Goal: Transaction & Acquisition: Obtain resource

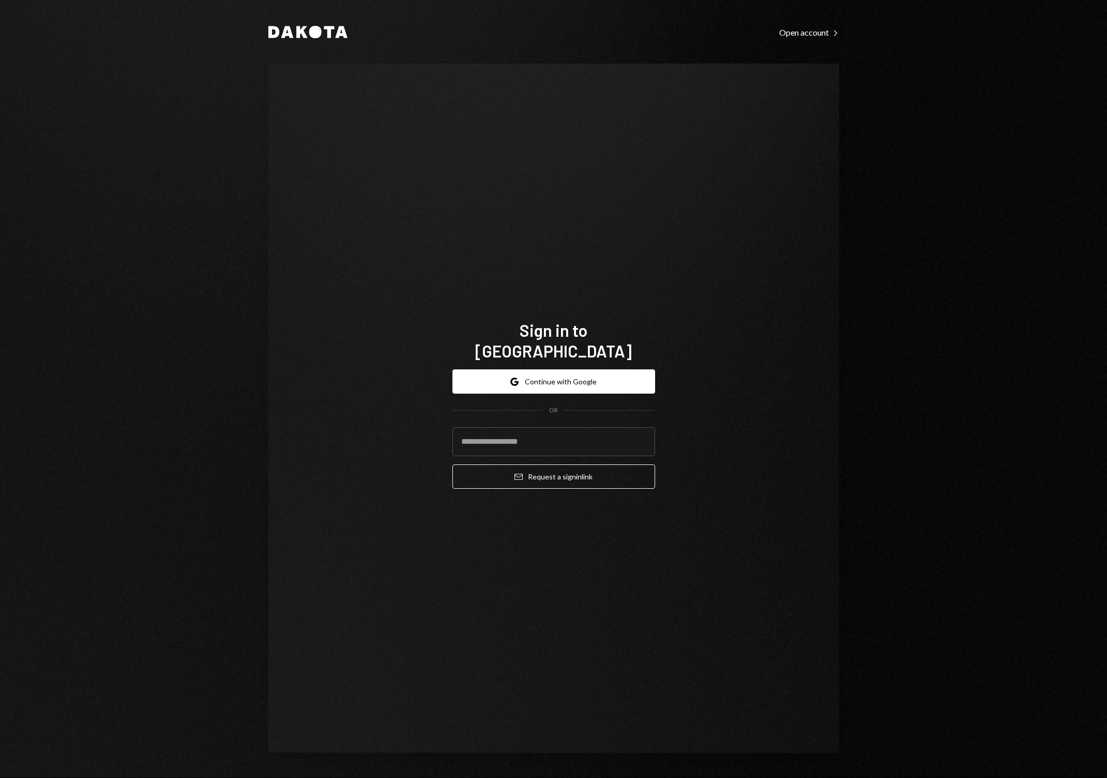
type input "**********"
click at [581, 465] on button "Email Request a sign in link" at bounding box center [553, 477] width 203 height 24
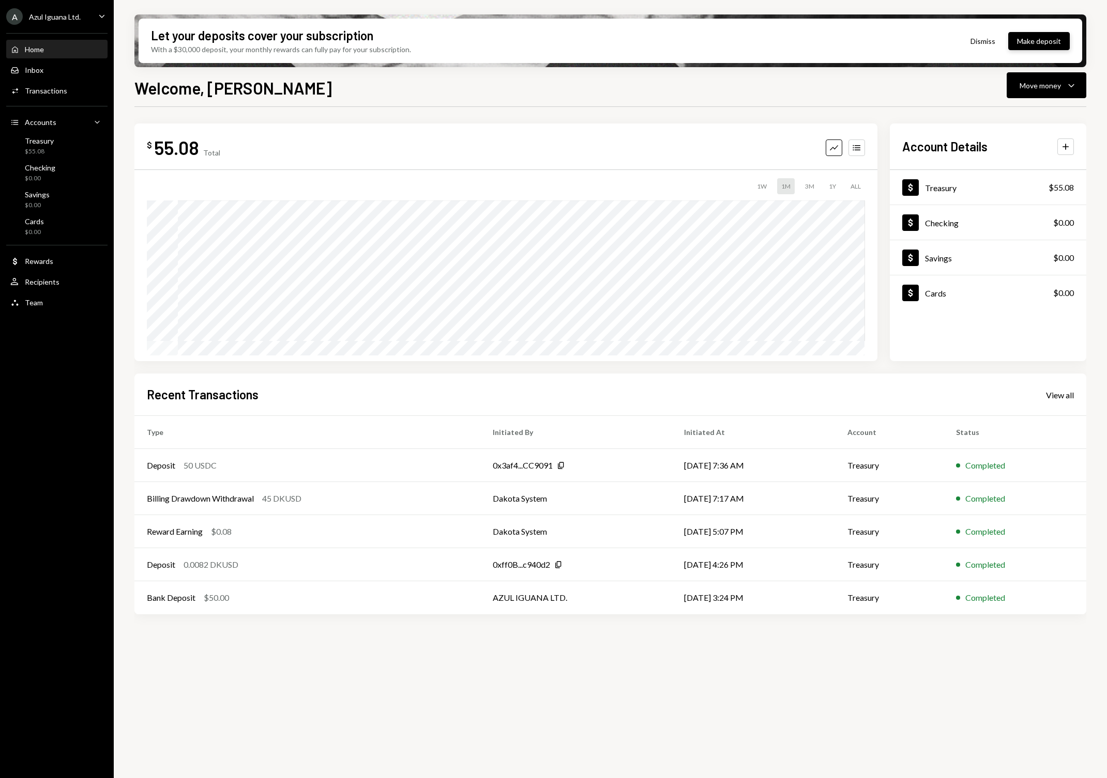
click at [1035, 40] on button "Make deposit" at bounding box center [1039, 41] width 62 height 18
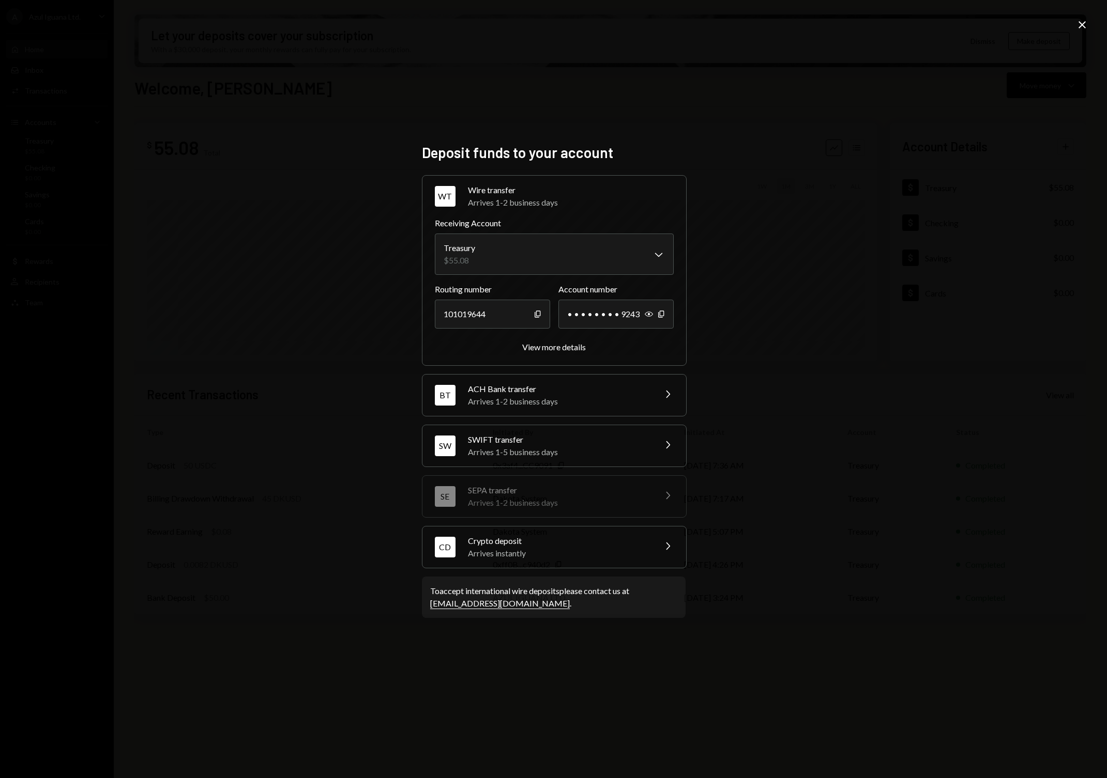
click at [542, 542] on div "Crypto deposit" at bounding box center [558, 541] width 181 height 12
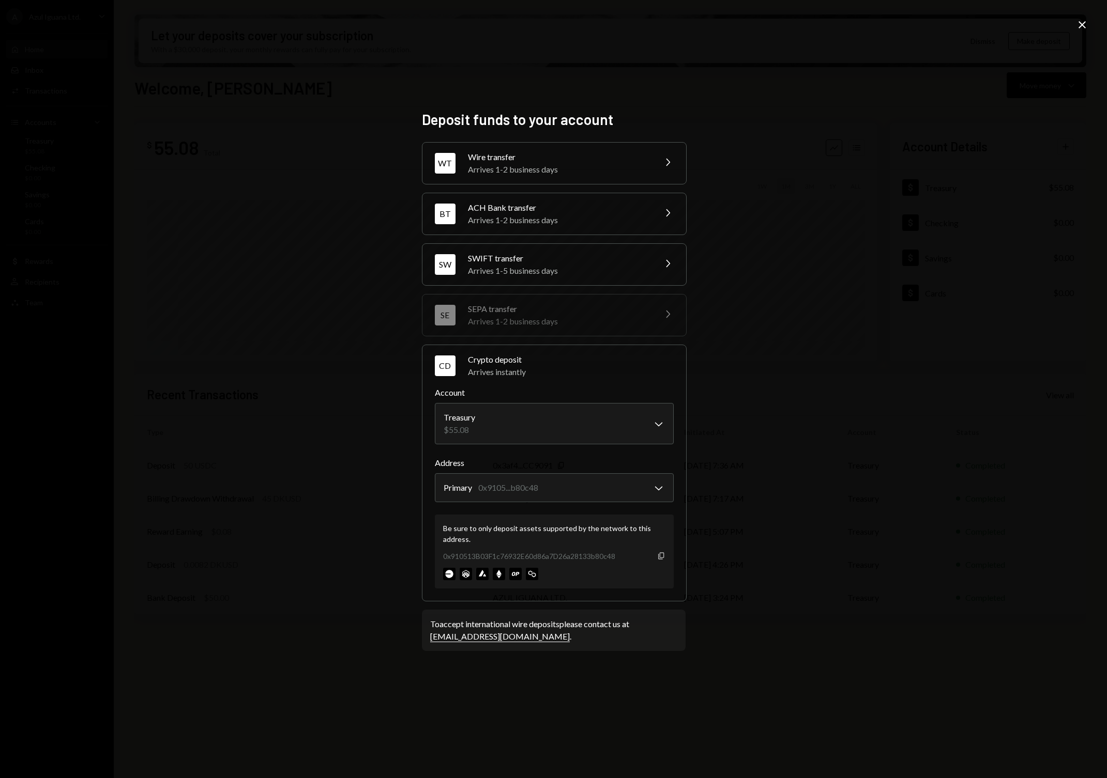
click at [660, 555] on icon "button" at bounding box center [661, 556] width 6 height 7
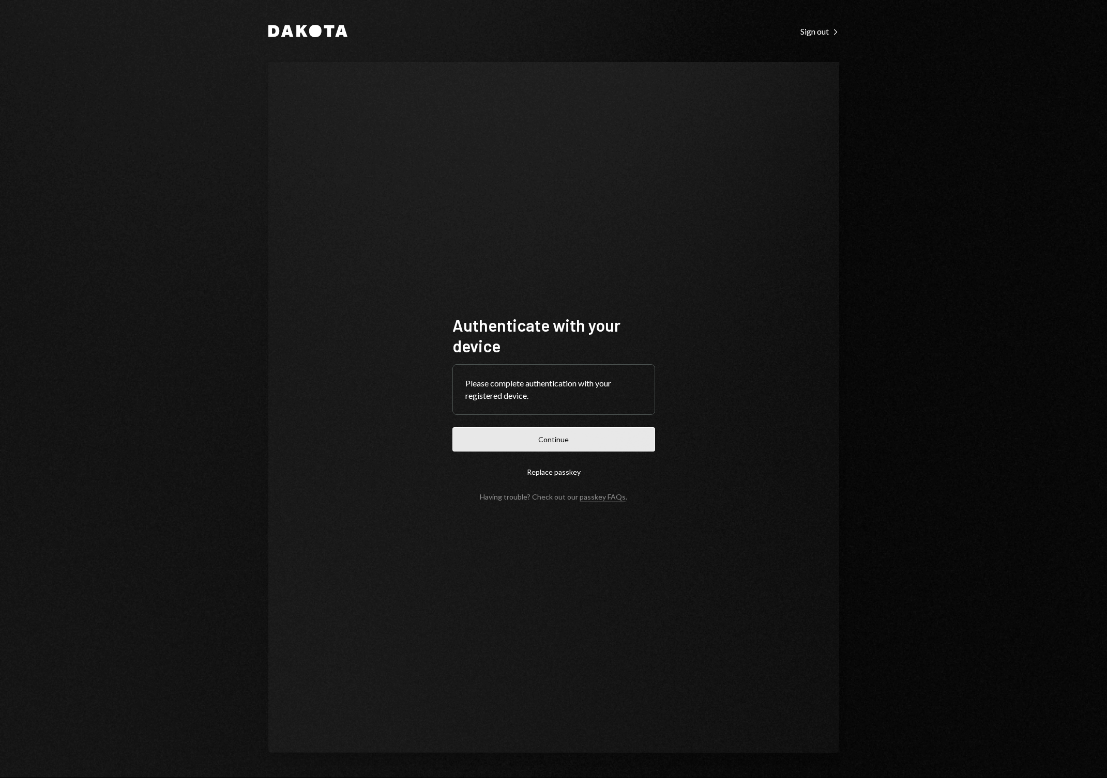
click at [572, 440] on button "Continue" at bounding box center [553, 439] width 203 height 24
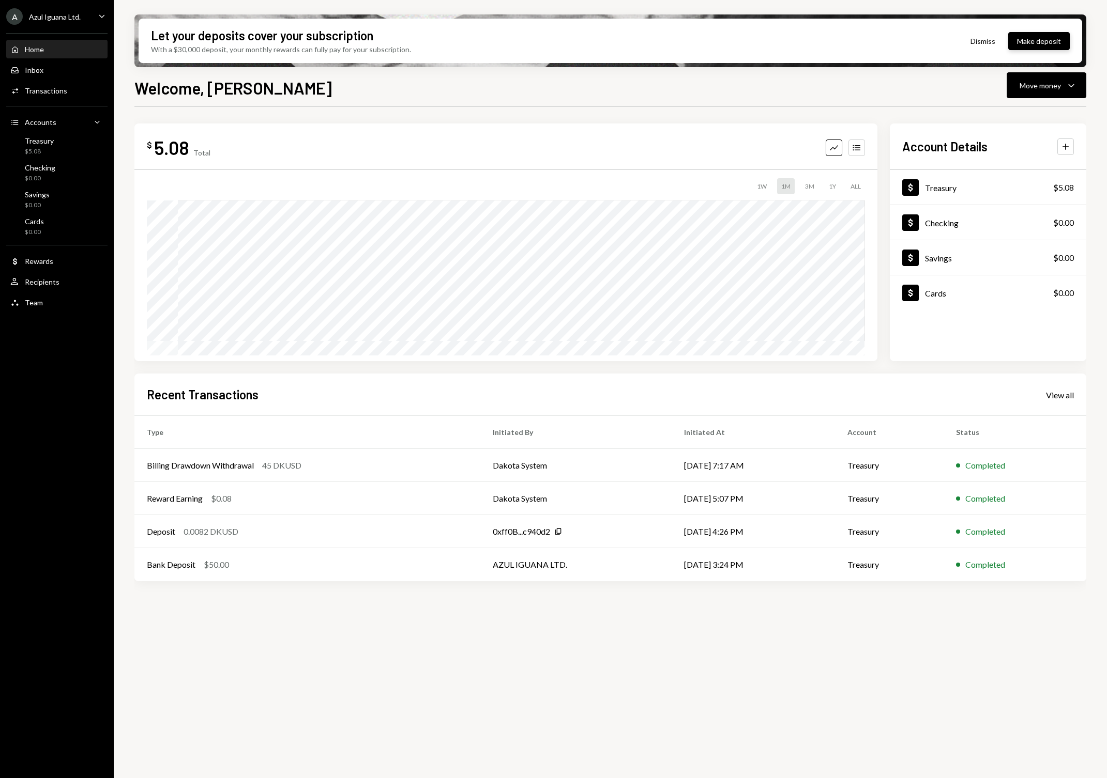
click at [1057, 42] on button "Make deposit" at bounding box center [1039, 41] width 62 height 18
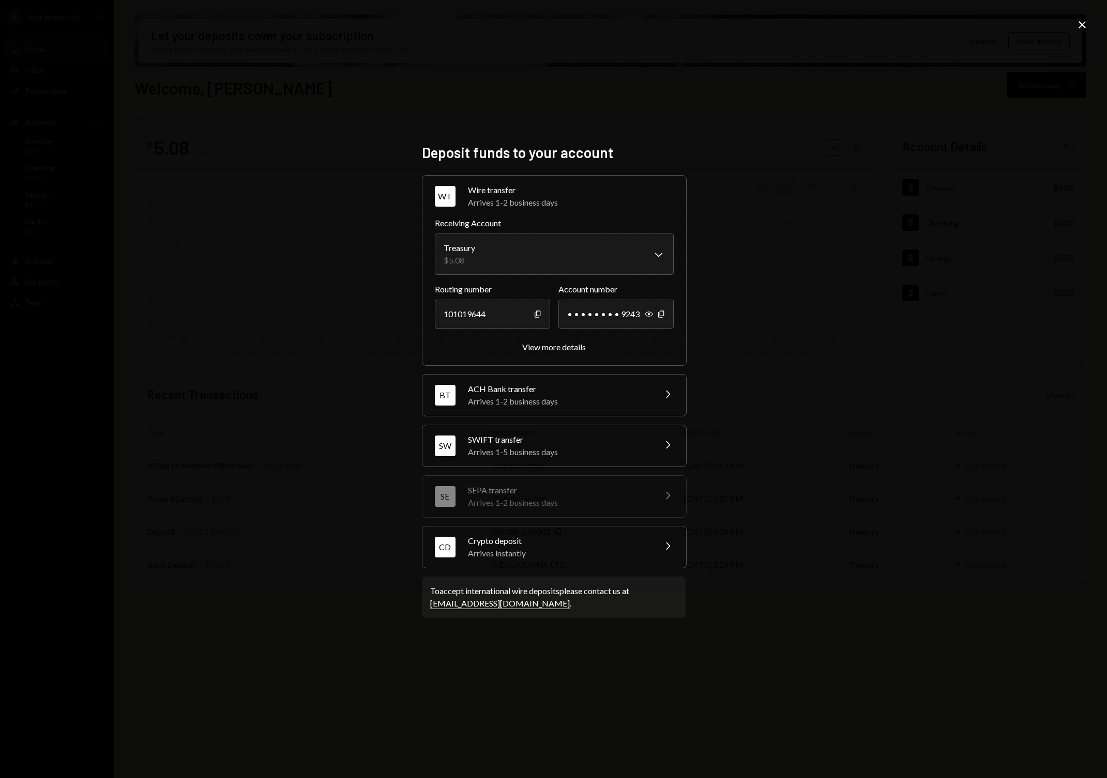
click at [538, 541] on div "Crypto deposit" at bounding box center [558, 541] width 181 height 12
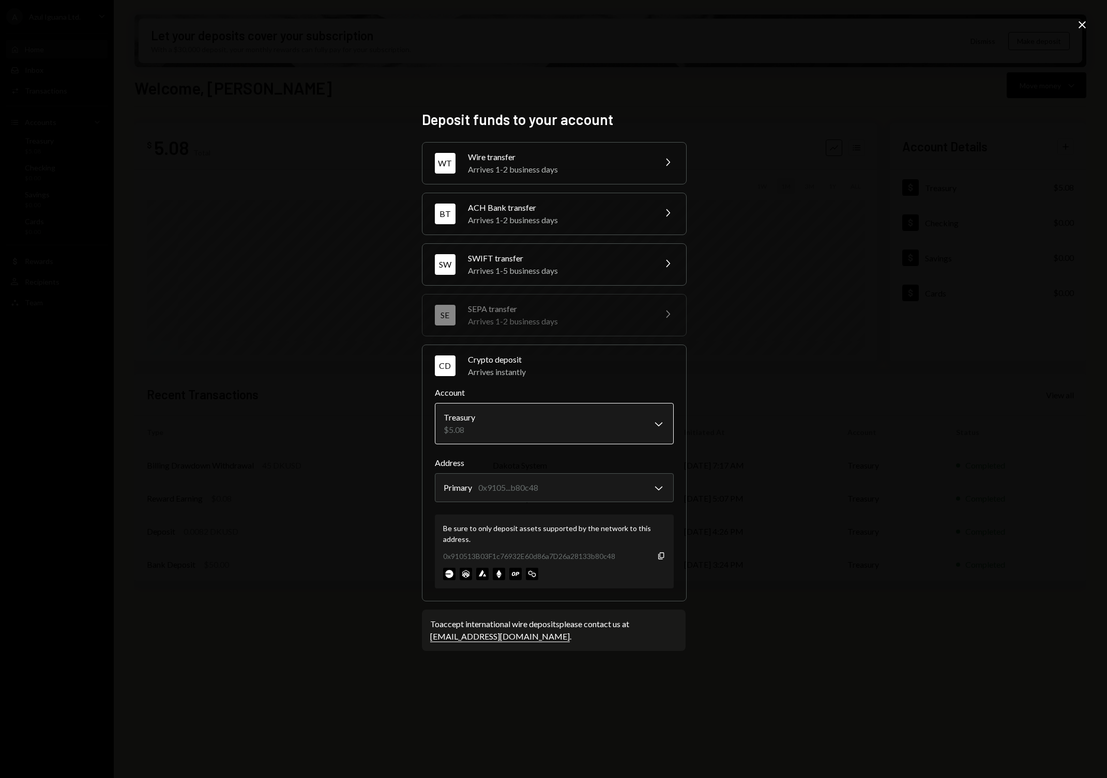
click at [487, 417] on body "A Azul Iguana Ltd. Caret Down Home Home Inbox Inbox Activities Transactions Acc…" at bounding box center [553, 389] width 1107 height 778
click at [498, 487] on body "A Azul Iguana Ltd. Caret Down Home Home Inbox Inbox Activities Transactions Acc…" at bounding box center [553, 389] width 1107 height 778
click at [658, 553] on icon "Copy" at bounding box center [661, 556] width 8 height 8
click at [657, 554] on icon "Copy" at bounding box center [661, 556] width 8 height 8
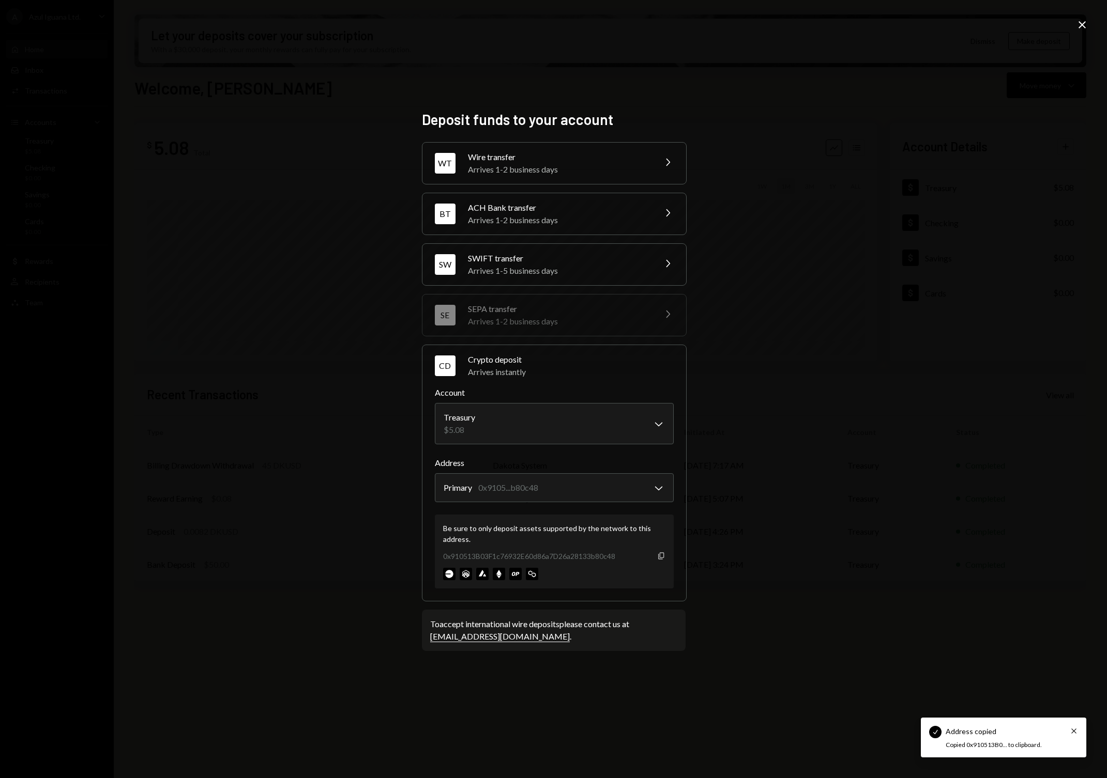
click at [657, 554] on icon "Copy" at bounding box center [661, 556] width 8 height 8
click at [320, 652] on div "**********" at bounding box center [553, 389] width 1107 height 778
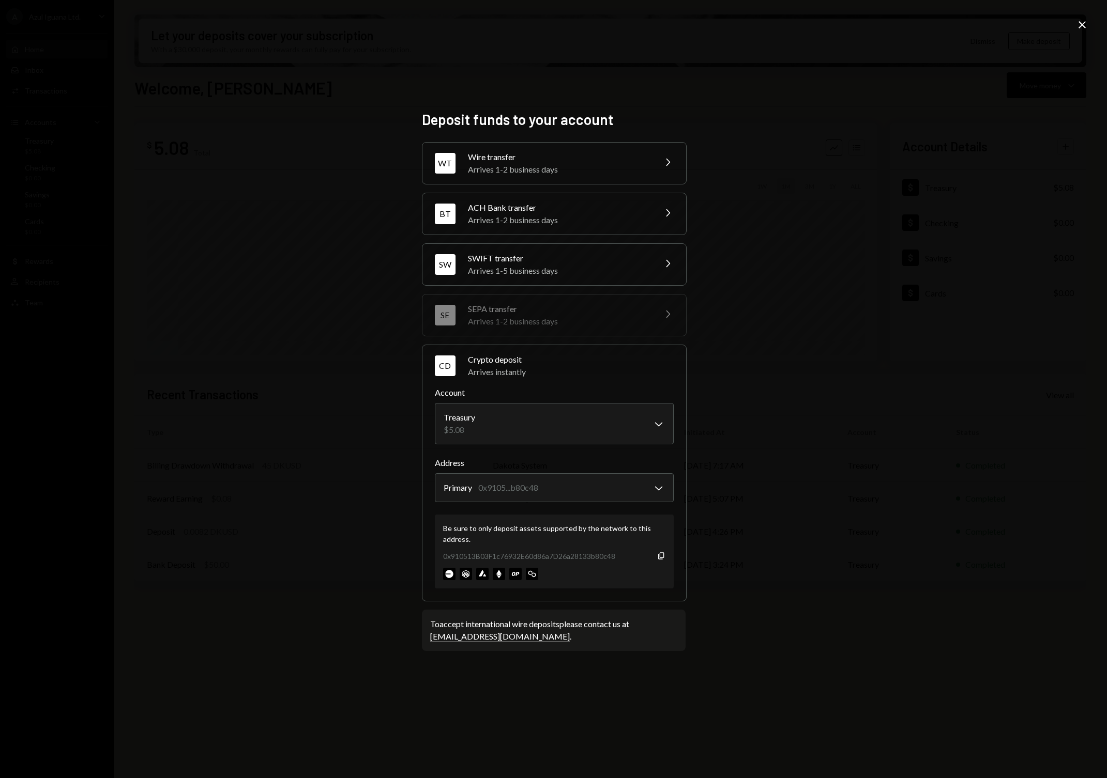
click at [845, 85] on div "**********" at bounding box center [553, 389] width 1107 height 778
click at [1084, 21] on icon "Close" at bounding box center [1082, 25] width 12 height 12
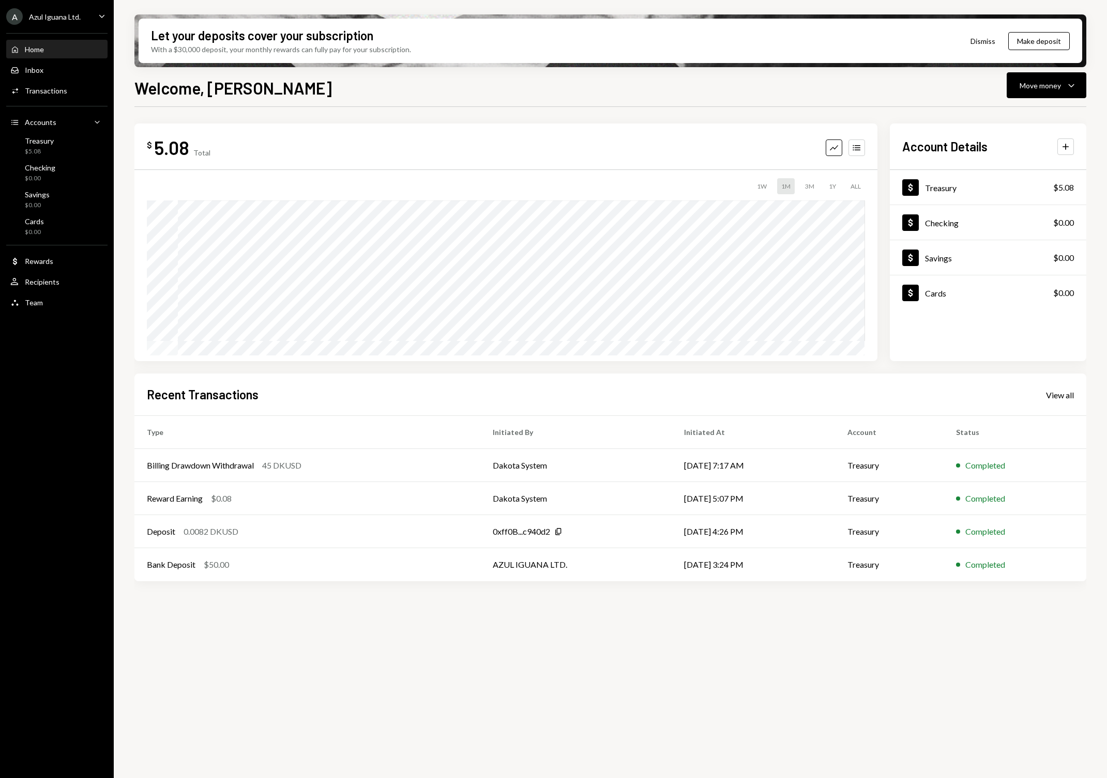
click at [38, 390] on div "A Azul Iguana Ltd. Caret Down Home Home Inbox Inbox Activities Transactions Acc…" at bounding box center [57, 389] width 114 height 778
click at [1040, 74] on button "Move money Caret Down" at bounding box center [1046, 85] width 80 height 26
click at [1007, 193] on div "Swap stablecoins" at bounding box center [1037, 195] width 75 height 11
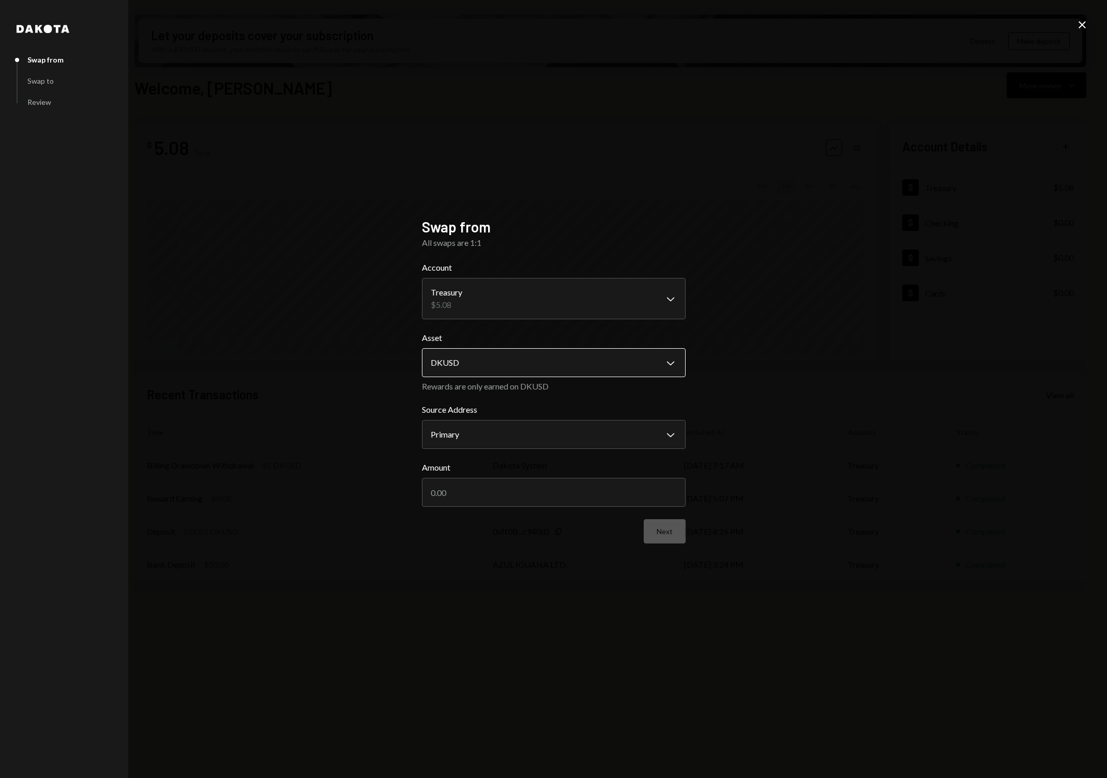
click at [499, 363] on body "A Azul Iguana Ltd. Caret Down Home Home Inbox Inbox Activities Transactions Acc…" at bounding box center [553, 389] width 1107 height 778
click at [503, 362] on body "A Azul Iguana Ltd. Caret Down Home Home Inbox Inbox Activities Transactions Acc…" at bounding box center [553, 389] width 1107 height 778
click at [1085, 24] on icon "Close" at bounding box center [1082, 25] width 12 height 12
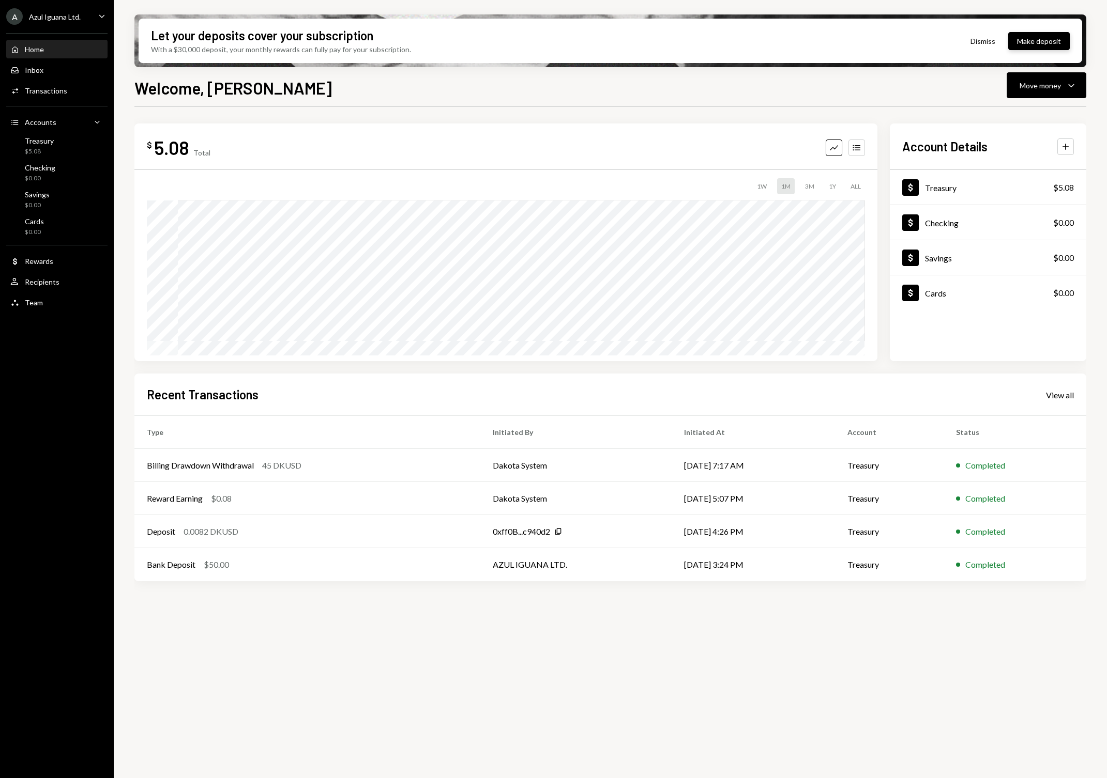
click at [1046, 40] on button "Make deposit" at bounding box center [1039, 41] width 62 height 18
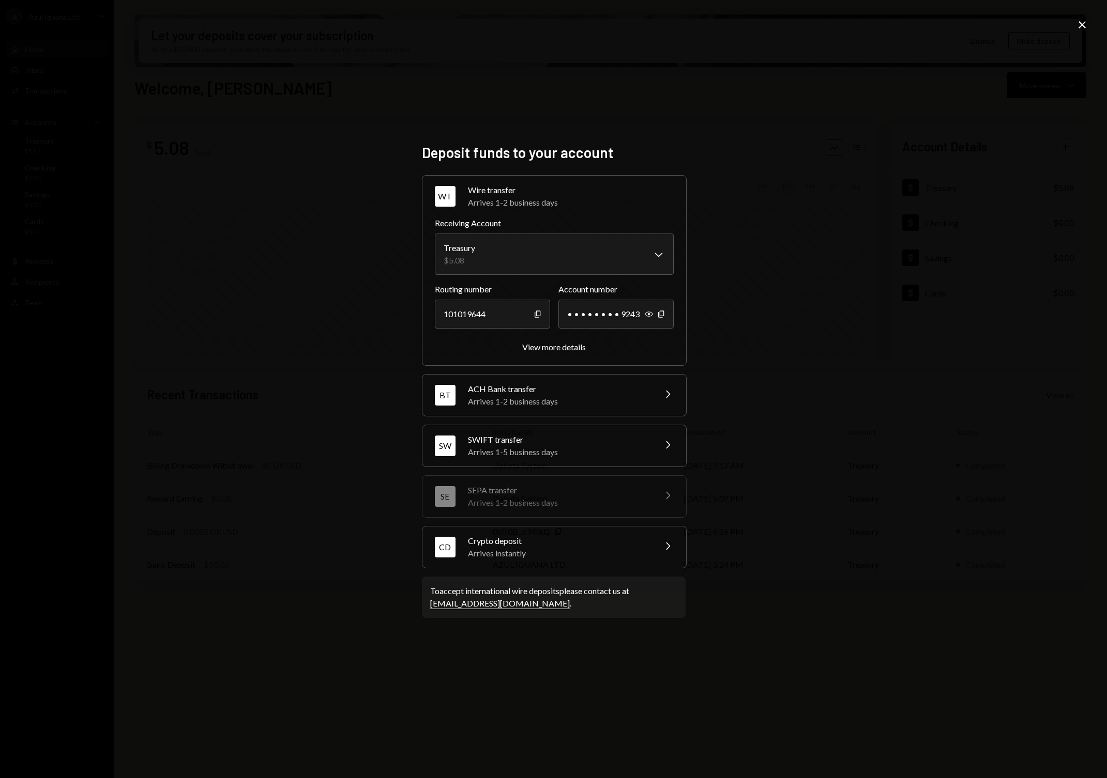
click at [530, 547] on div "Arrives instantly" at bounding box center [558, 553] width 181 height 12
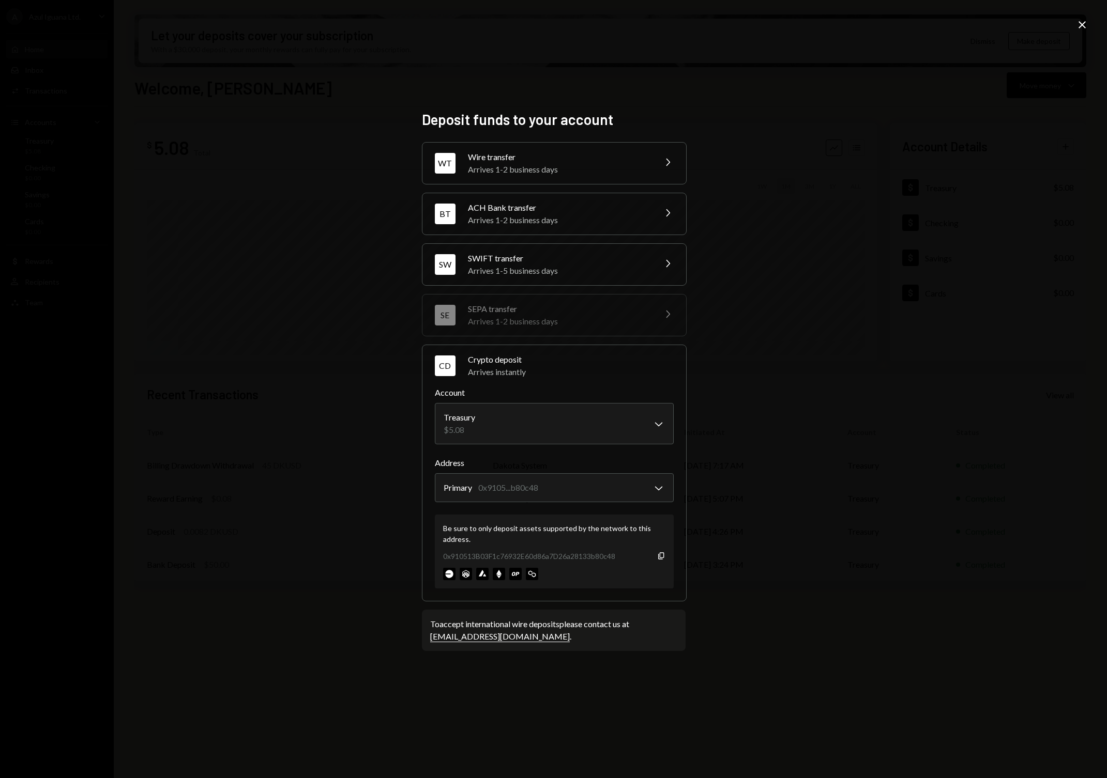
click at [363, 645] on div "**********" at bounding box center [553, 389] width 1107 height 778
click at [781, 174] on div "**********" at bounding box center [553, 389] width 1107 height 778
click at [1086, 20] on icon "Close" at bounding box center [1082, 25] width 12 height 12
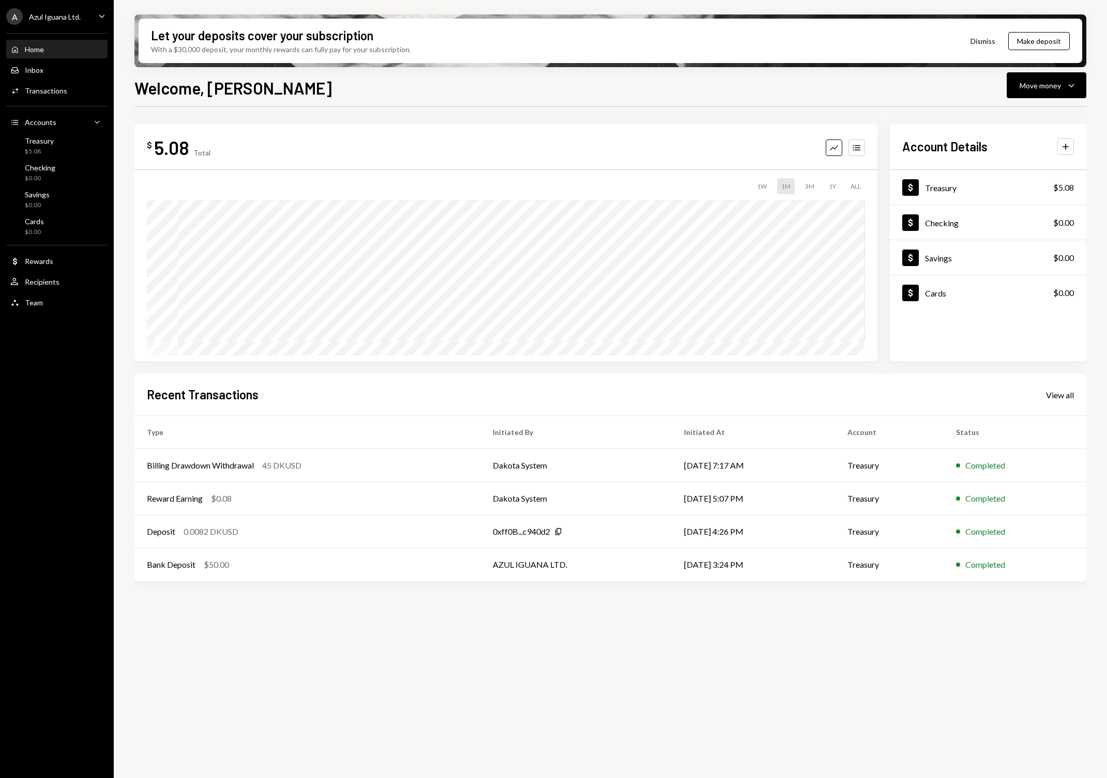
click at [64, 9] on div "A Azul Iguana Ltd." at bounding box center [43, 16] width 74 height 17
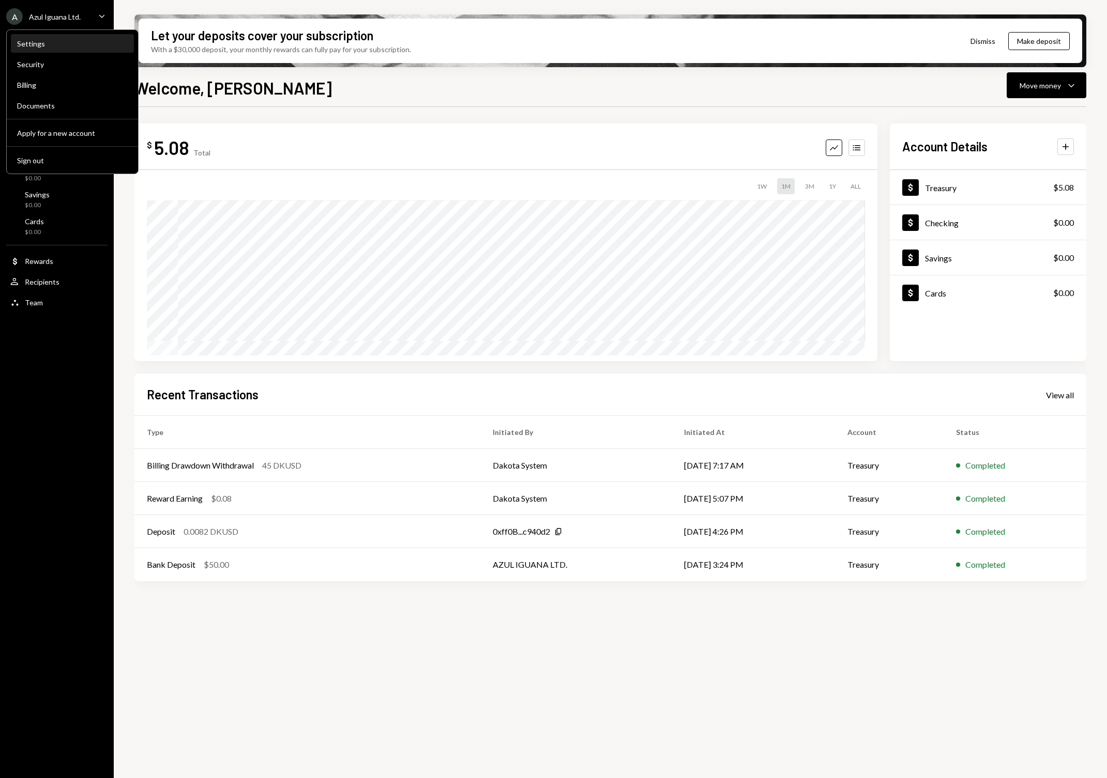
click at [60, 41] on div "Settings" at bounding box center [72, 43] width 111 height 9
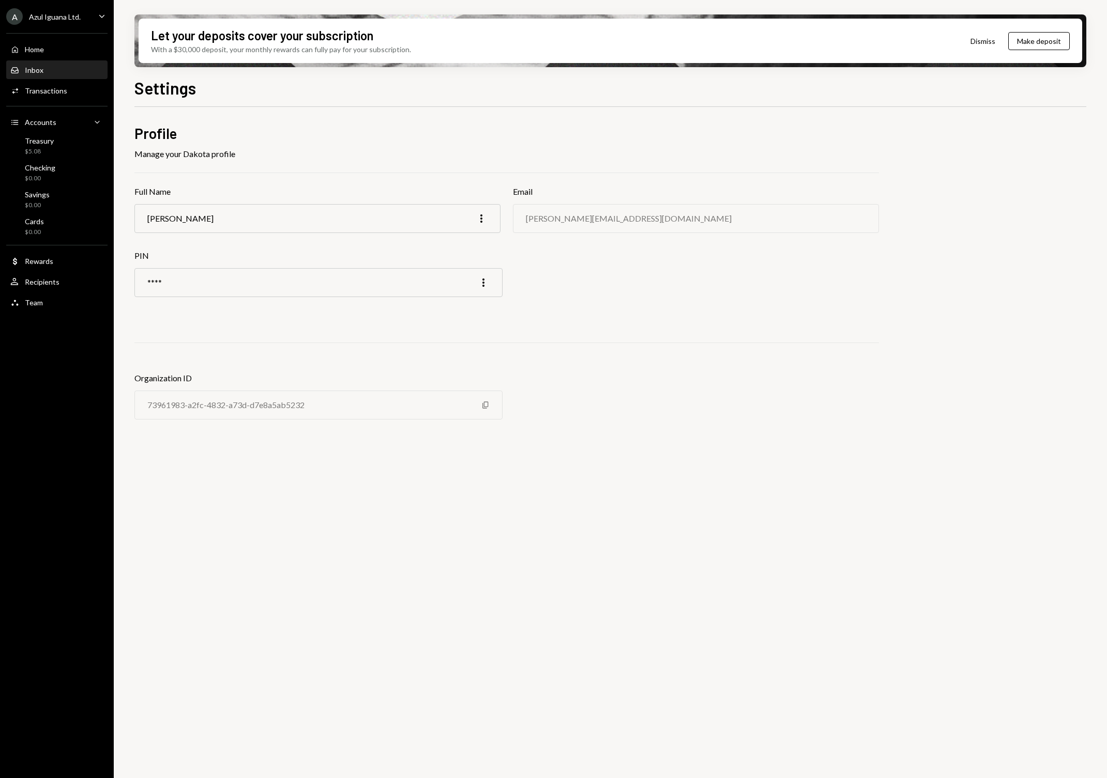
click at [42, 70] on div "Inbox" at bounding box center [34, 70] width 19 height 9
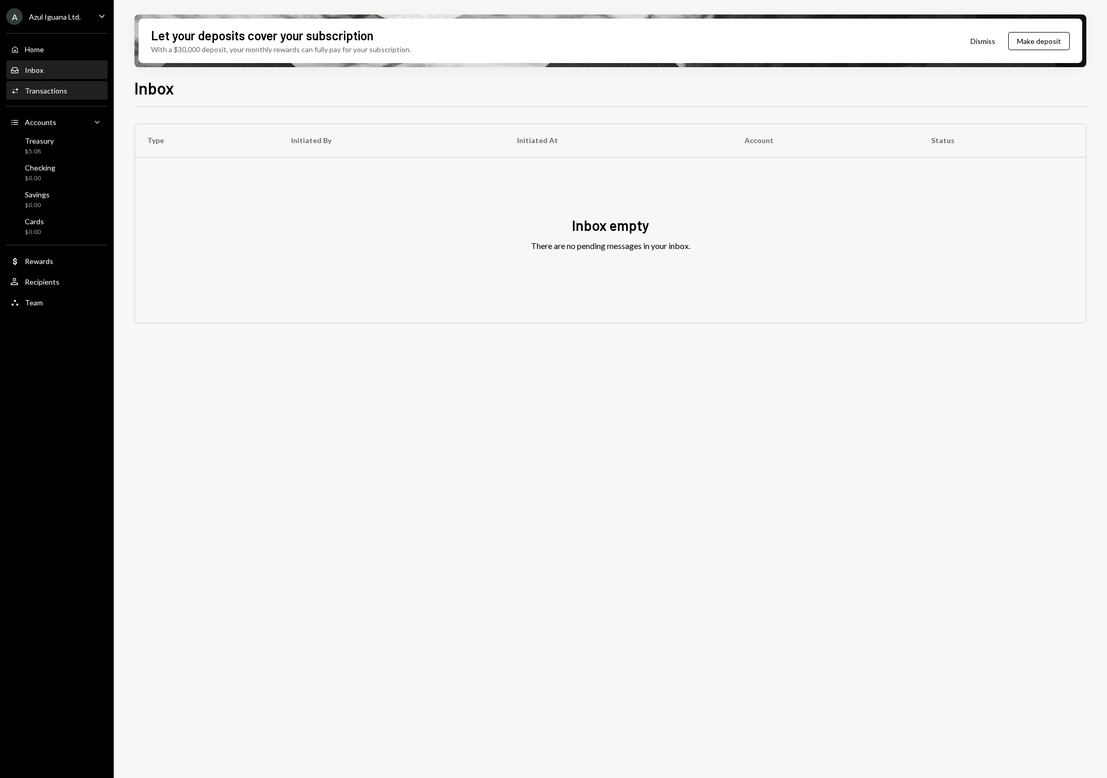
click at [49, 91] on div "Transactions" at bounding box center [46, 90] width 42 height 9
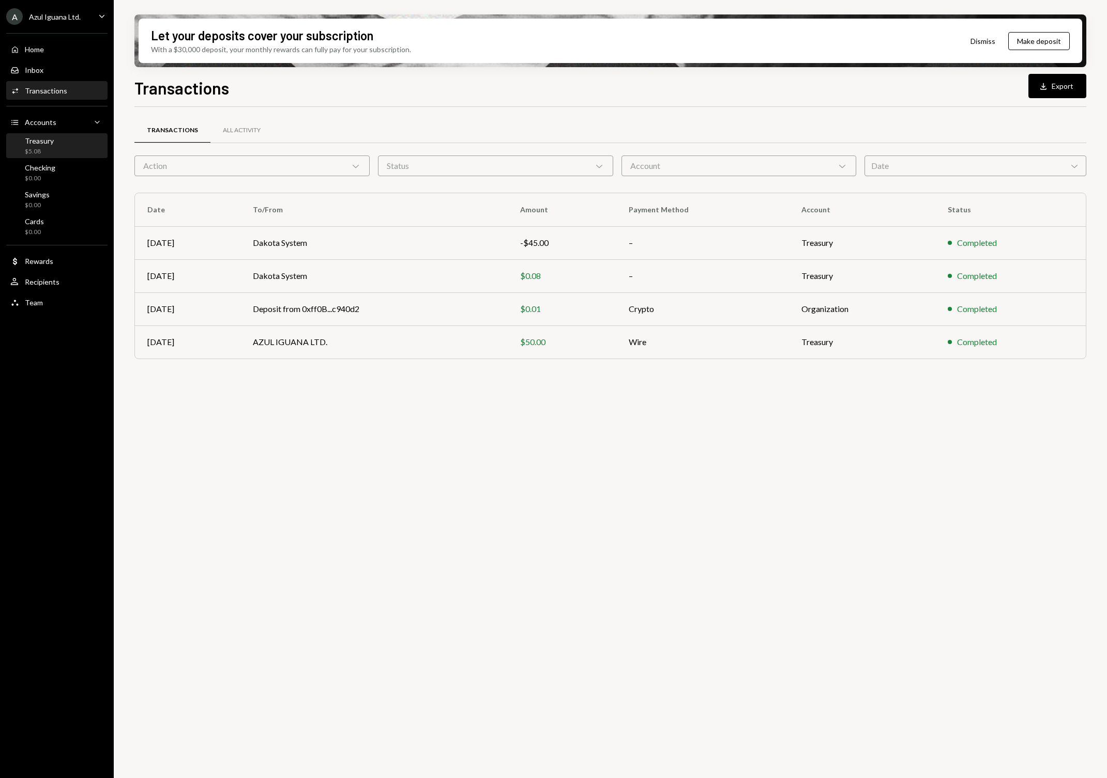
click at [55, 146] on div "Treasury $5.08" at bounding box center [56, 146] width 93 height 20
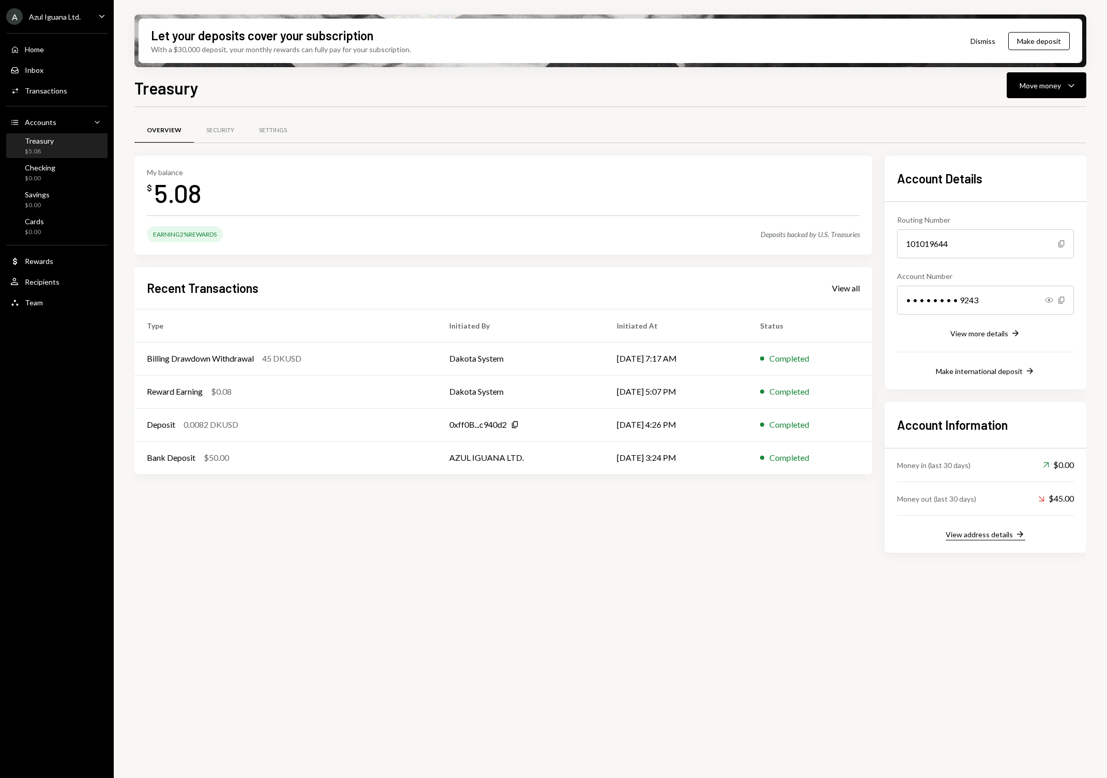
click at [997, 533] on div "View address details" at bounding box center [978, 534] width 67 height 9
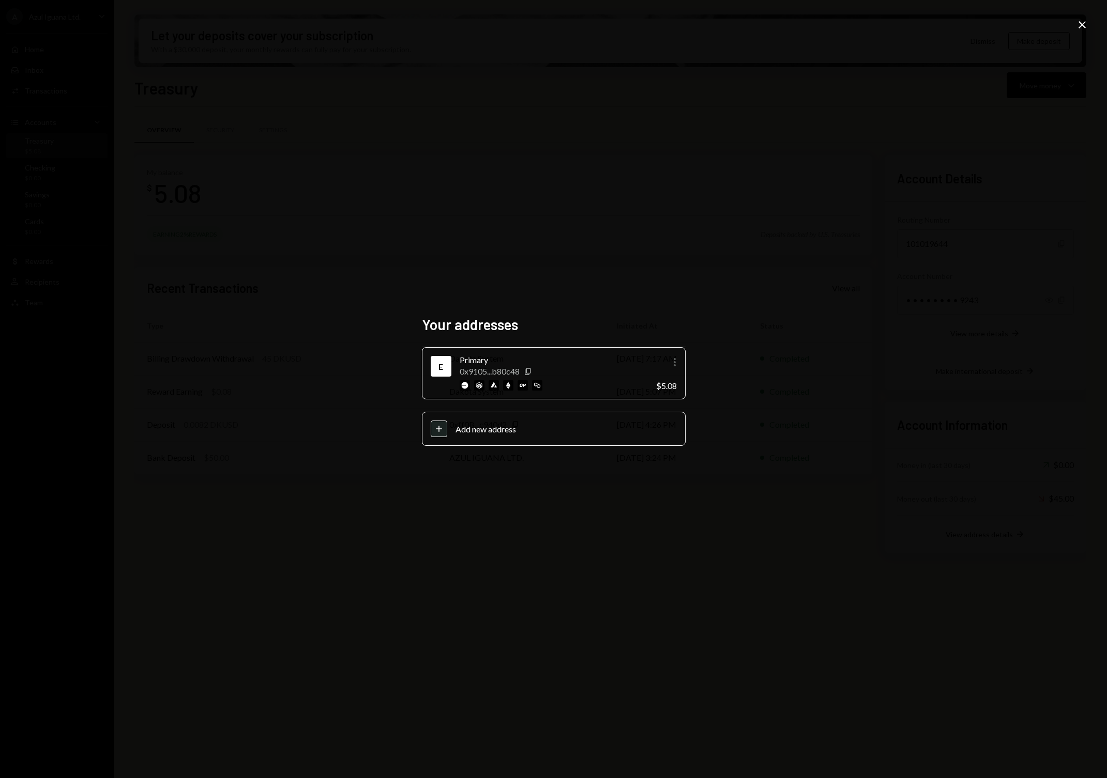
click at [672, 361] on icon "More" at bounding box center [674, 362] width 12 height 12
click at [663, 379] on div "Edit" at bounding box center [651, 384] width 52 height 18
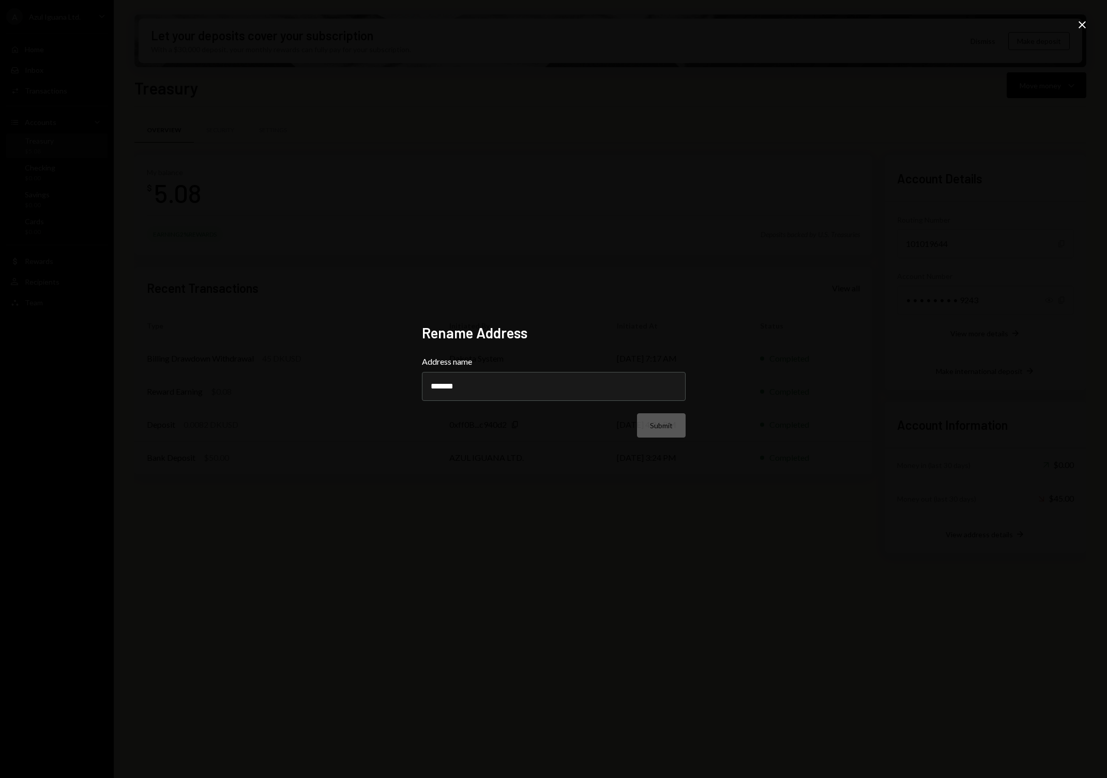
click at [517, 344] on div "Rename Address Address name ******* Submit" at bounding box center [554, 389] width 264 height 130
click at [564, 388] on input "*******" at bounding box center [554, 386] width 264 height 29
click at [661, 525] on div "Rename Address Address name ******* Submit Close" at bounding box center [553, 389] width 1107 height 778
click at [1088, 26] on icon "Close" at bounding box center [1082, 25] width 12 height 12
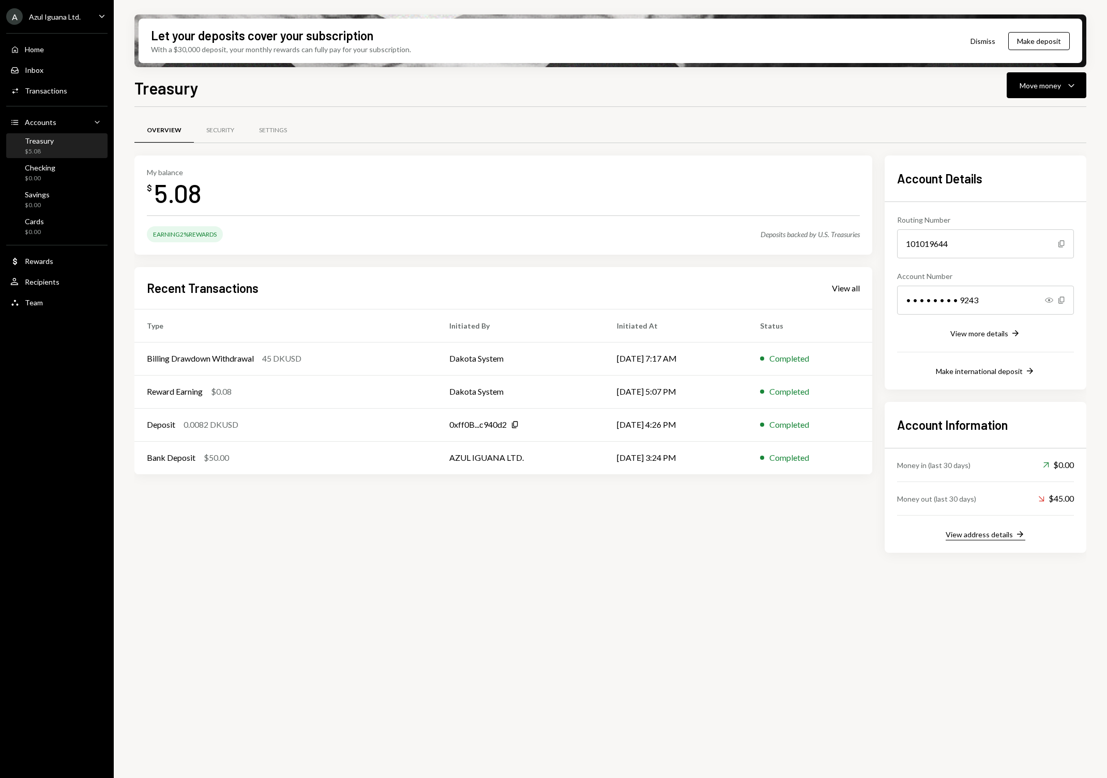
click at [996, 540] on button "View address details Right Arrow" at bounding box center [985, 534] width 80 height 11
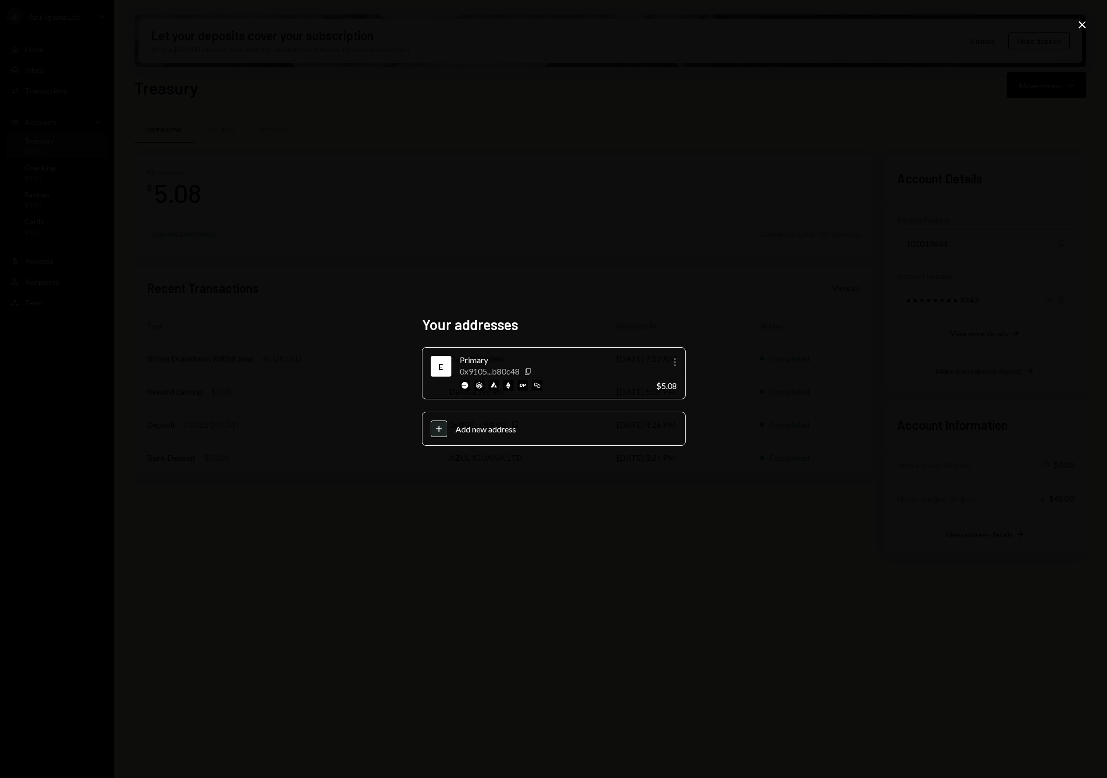
click at [674, 359] on icon "More" at bounding box center [674, 362] width 12 height 12
click at [560, 367] on div "0x9105...b80c48 Copy" at bounding box center [554, 371] width 188 height 10
click at [525, 373] on icon "Copy" at bounding box center [528, 372] width 8 height 8
click at [438, 615] on div "Your addresses E Primary 0x9105...b80c48 Copy More $55.08 Plus Add new address …" at bounding box center [553, 389] width 1107 height 778
click at [676, 360] on icon "More" at bounding box center [674, 362] width 12 height 12
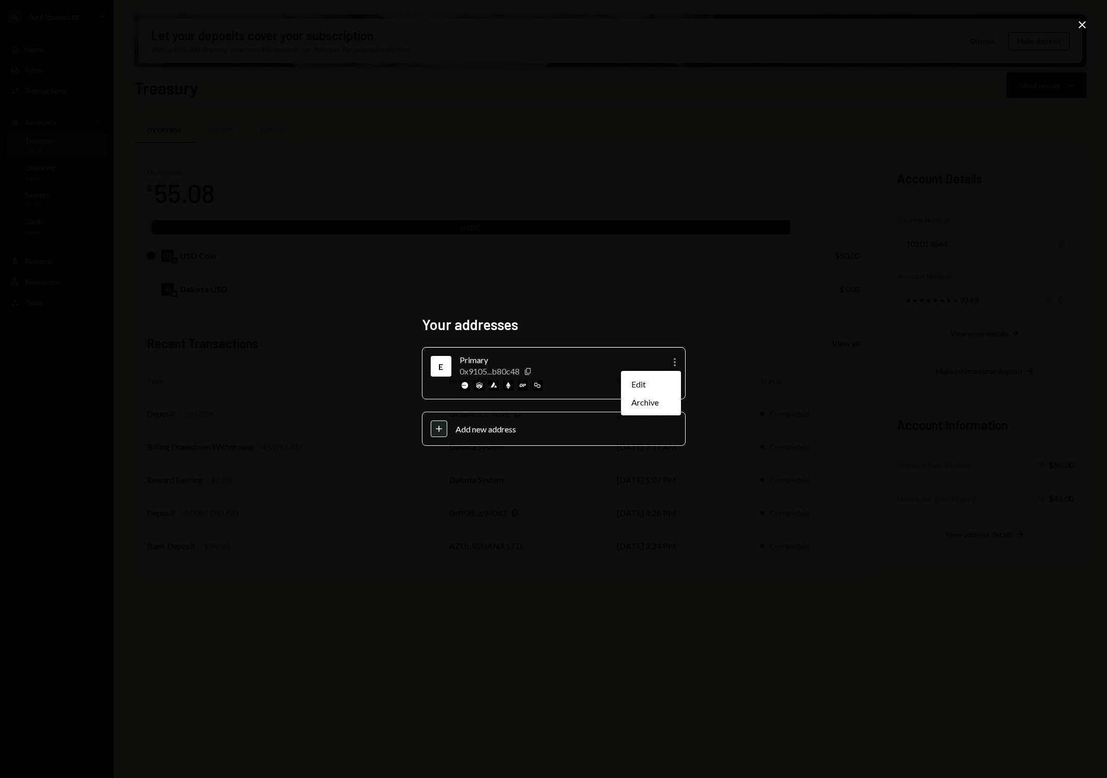
click at [532, 286] on div "Your addresses E Primary 0x9105...b80c48 Copy More $55.08 Plus Add new address …" at bounding box center [553, 389] width 1107 height 778
drag, startPoint x: 350, startPoint y: 311, endPoint x: 342, endPoint y: 313, distance: 8.7
click at [342, 313] on div "Your addresses E Primary 0x9105...b80c48 Copy More $55.08 Plus Add new address …" at bounding box center [553, 389] width 1107 height 778
click at [88, 376] on div "Your addresses E Primary 0x9105...b80c48 Copy More $55.08 Plus Add new address …" at bounding box center [553, 389] width 1107 height 778
click at [1081, 25] on icon at bounding box center [1081, 24] width 7 height 7
